Goal: Check status: Check status

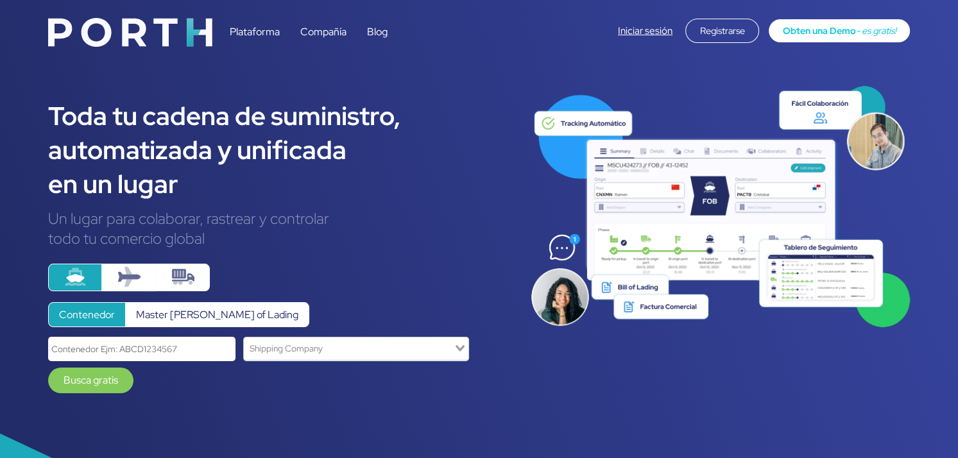
click at [655, 28] on link "Iniciar sesión" at bounding box center [645, 30] width 55 height 13
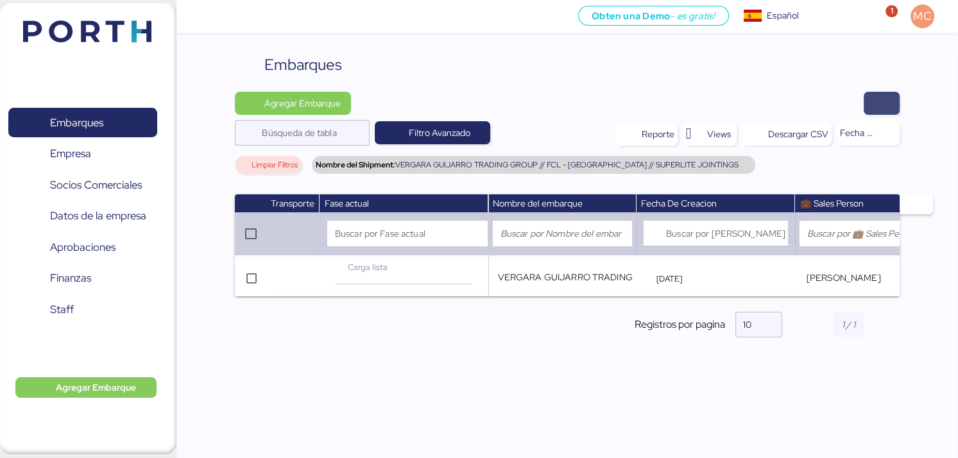
click at [883, 104] on span "button" at bounding box center [881, 103] width 15 height 18
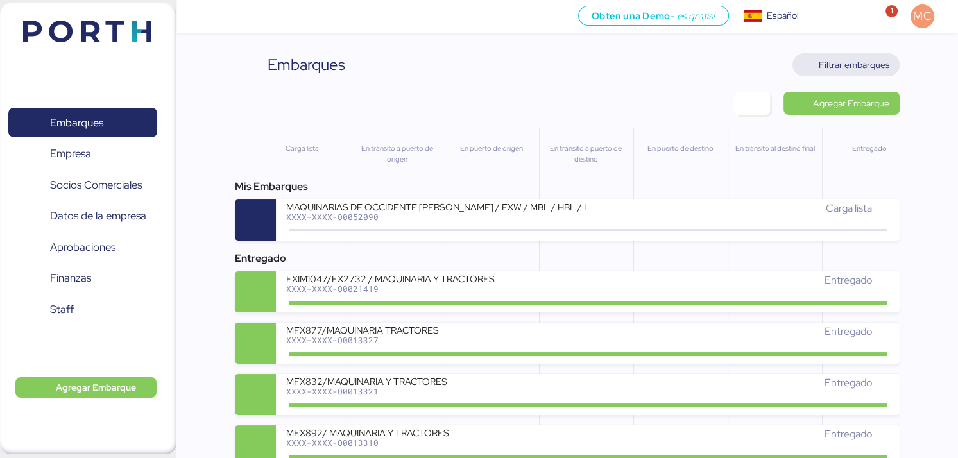
click at [857, 69] on span "Filtrar embarques" at bounding box center [854, 64] width 71 height 15
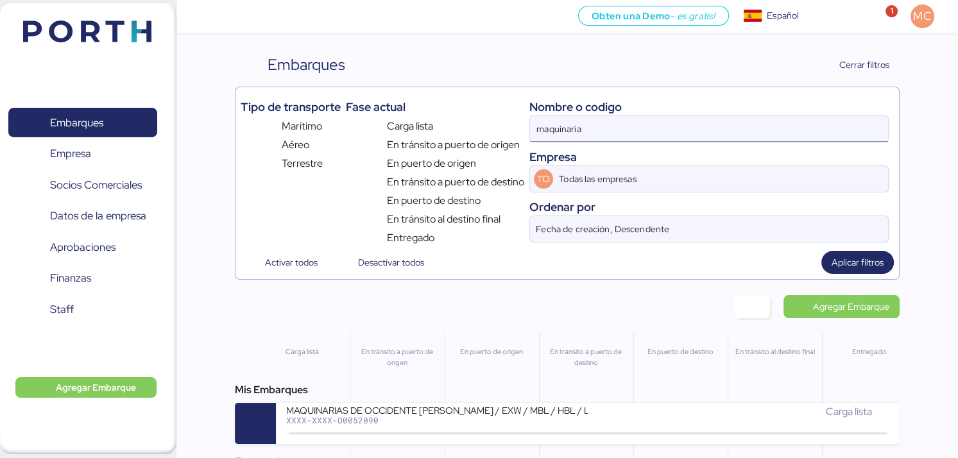
click at [598, 132] on input "maquinaria" at bounding box center [709, 129] width 358 height 26
paste input "O0052090"
type input "O0052090"
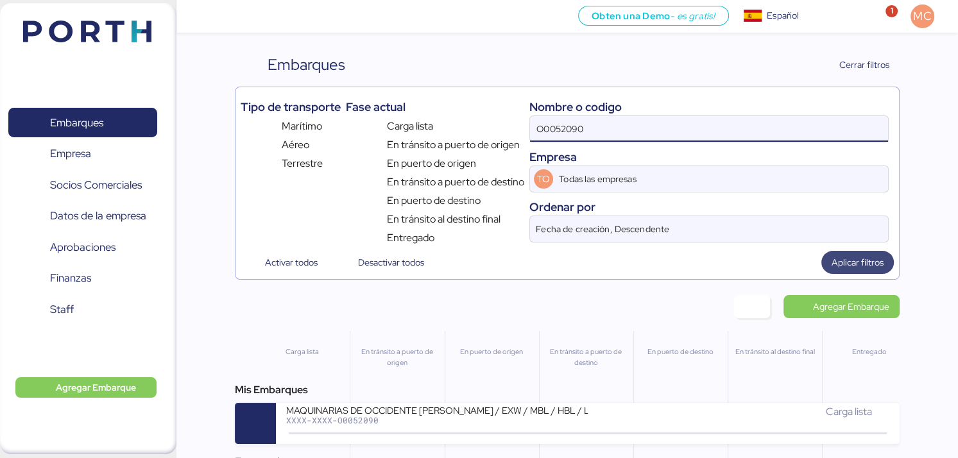
click at [864, 267] on span "Aplicar filtros" at bounding box center [858, 262] width 52 height 15
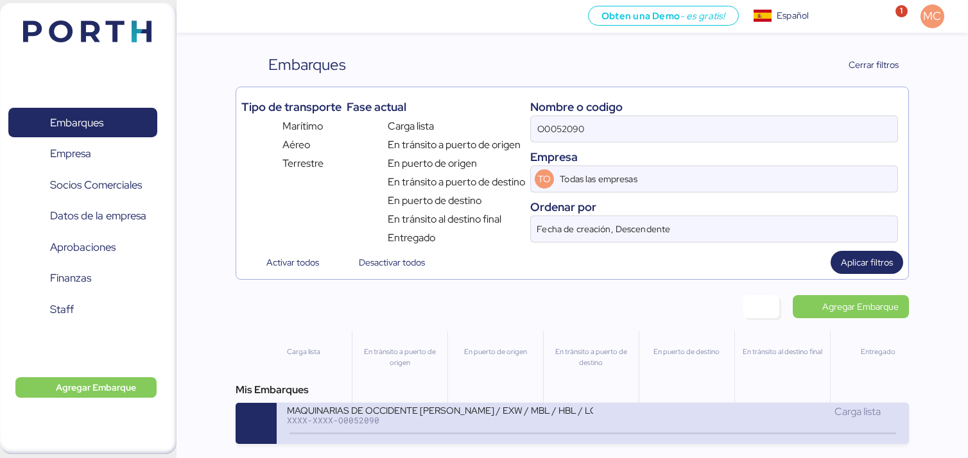
click at [517, 414] on div "MAQUINARIAS DE OCCIDENTE [PERSON_NAME] / EXW / MBL / HBL / LCL" at bounding box center [440, 409] width 306 height 11
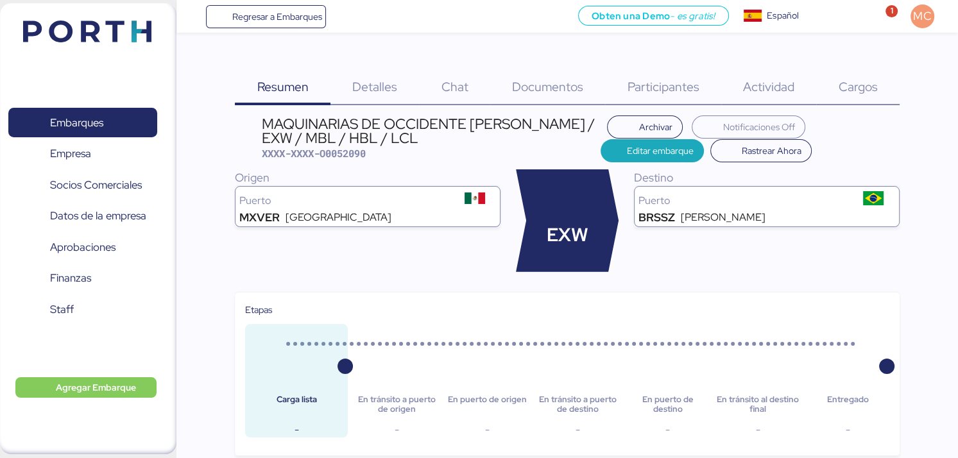
click at [854, 89] on span "Cargos" at bounding box center [857, 86] width 39 height 17
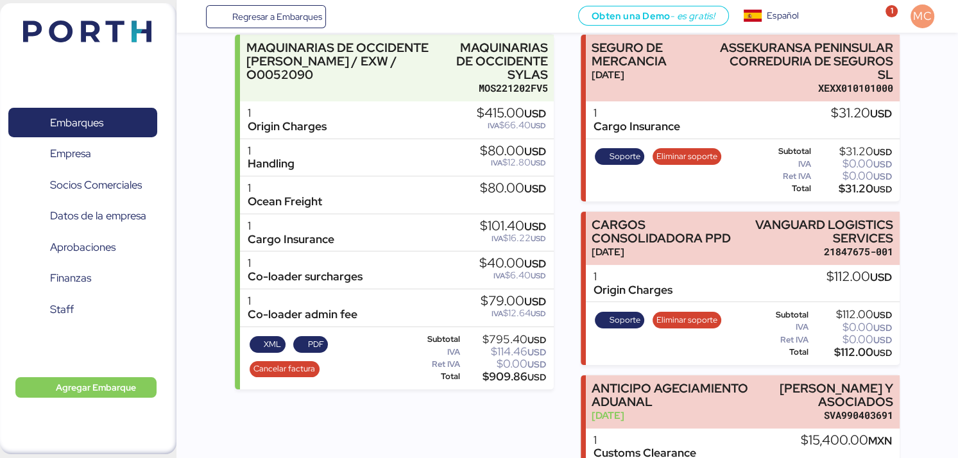
scroll to position [193, 0]
click at [311, 341] on span "PDF" at bounding box center [316, 344] width 16 height 14
click at [318, 341] on span "PDF" at bounding box center [316, 344] width 16 height 14
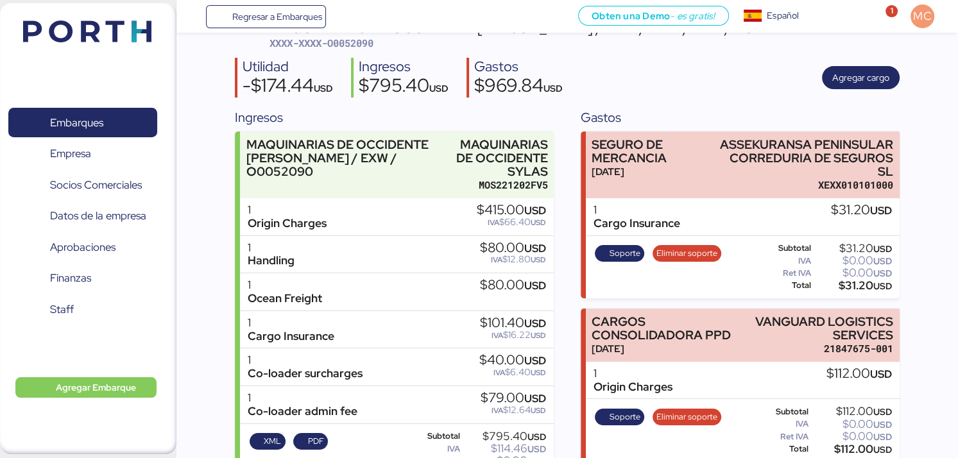
scroll to position [64, 0]
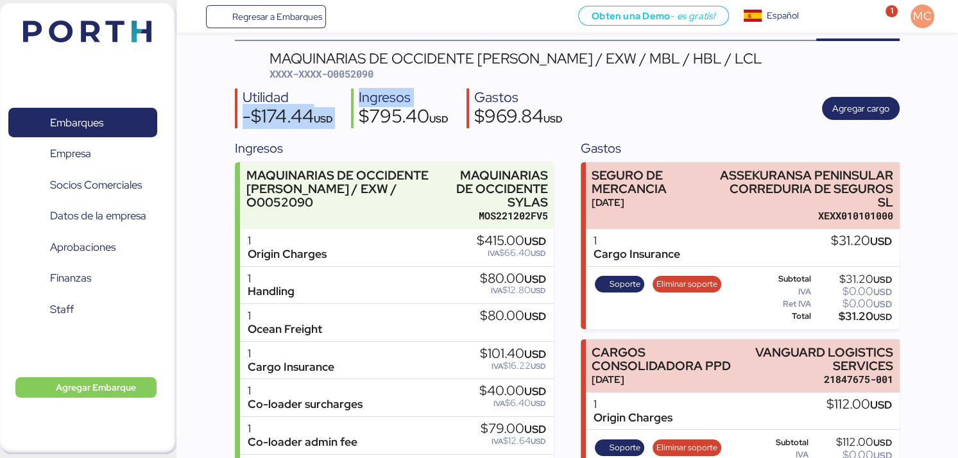
drag, startPoint x: 349, startPoint y: 119, endPoint x: 244, endPoint y: 109, distance: 105.7
click at [244, 109] on div "Utilidad -$174.44 USD Ingresos $795.40 USD Gastos $969.84 USD Agregar cargo" at bounding box center [567, 109] width 664 height 40
click at [258, 119] on div "-$174.44 USD" at bounding box center [288, 118] width 91 height 22
drag, startPoint x: 370, startPoint y: 114, endPoint x: 445, endPoint y: 119, distance: 75.3
click at [445, 119] on div "$795.40 USD" at bounding box center [404, 118] width 90 height 22
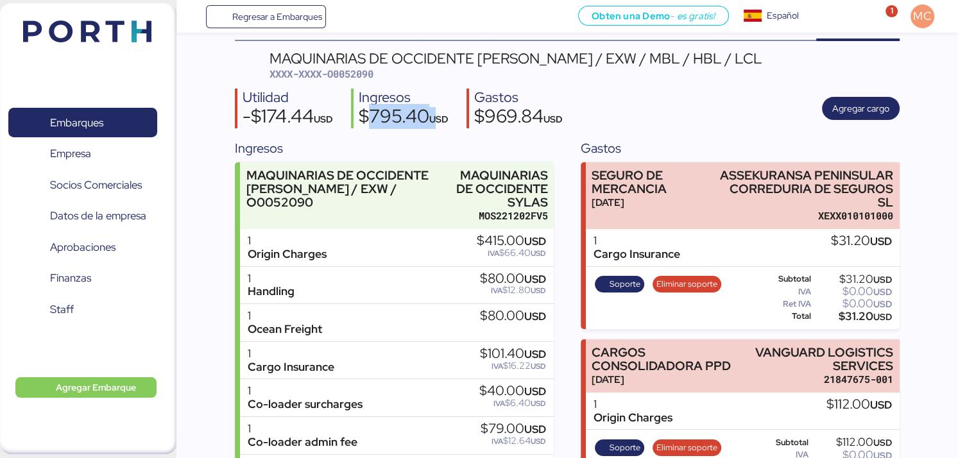
scroll to position [270, 0]
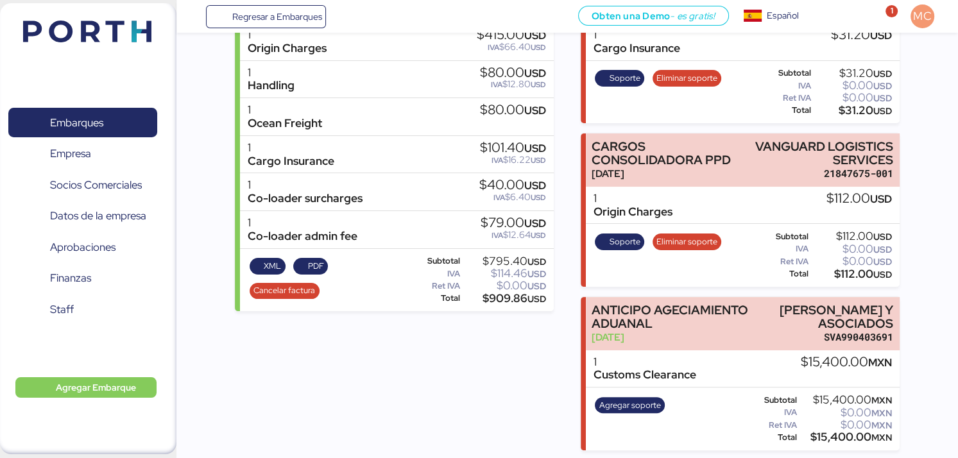
drag, startPoint x: 487, startPoint y: 261, endPoint x: 510, endPoint y: 266, distance: 22.9
click at [510, 266] on div "Subtotal $795.40 USD IVA $114.46 USD Ret IVA $0.00 USD Total $909.86 USD" at bounding box center [477, 280] width 144 height 53
click at [518, 262] on div "$795.40 USD" at bounding box center [504, 262] width 83 height 10
drag, startPoint x: 523, startPoint y: 298, endPoint x: 492, endPoint y: 288, distance: 32.7
click at [492, 288] on div "Subtotal $795.40 USD IVA $114.46 USD Ret IVA $0.00 USD Total $909.86 USD" at bounding box center [477, 280] width 144 height 53
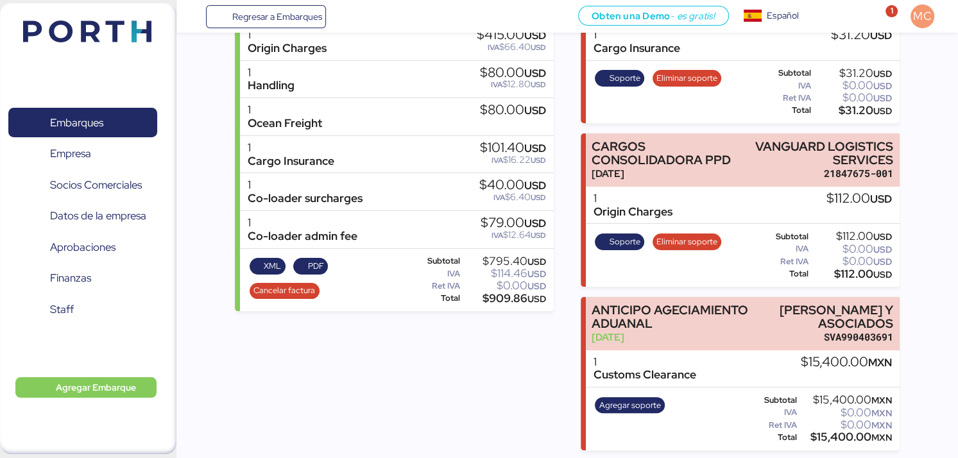
click at [514, 300] on div "$909.86 USD" at bounding box center [504, 299] width 83 height 10
click at [524, 317] on div "Ingresos MAQUINARIAS DE OCCIDENTE [PERSON_NAME] / EXW / O0052090 MAQUINARIAS DE…" at bounding box center [394, 191] width 319 height 517
click at [558, 327] on div "Ingresos MAQUINARIAS DE OCCIDENTE [PERSON_NAME] / EXW / O0052090 MAQUINARIAS DE…" at bounding box center [567, 191] width 664 height 517
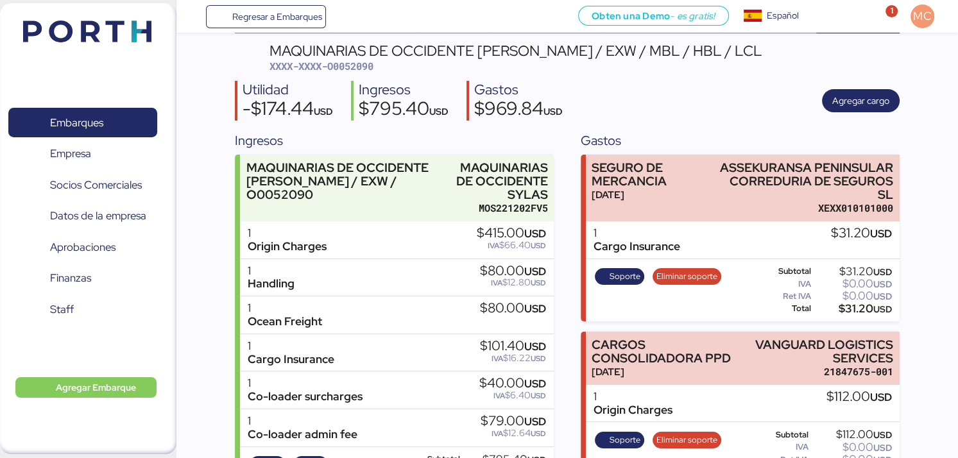
scroll to position [71, 0]
